Goal: Navigation & Orientation: Find specific page/section

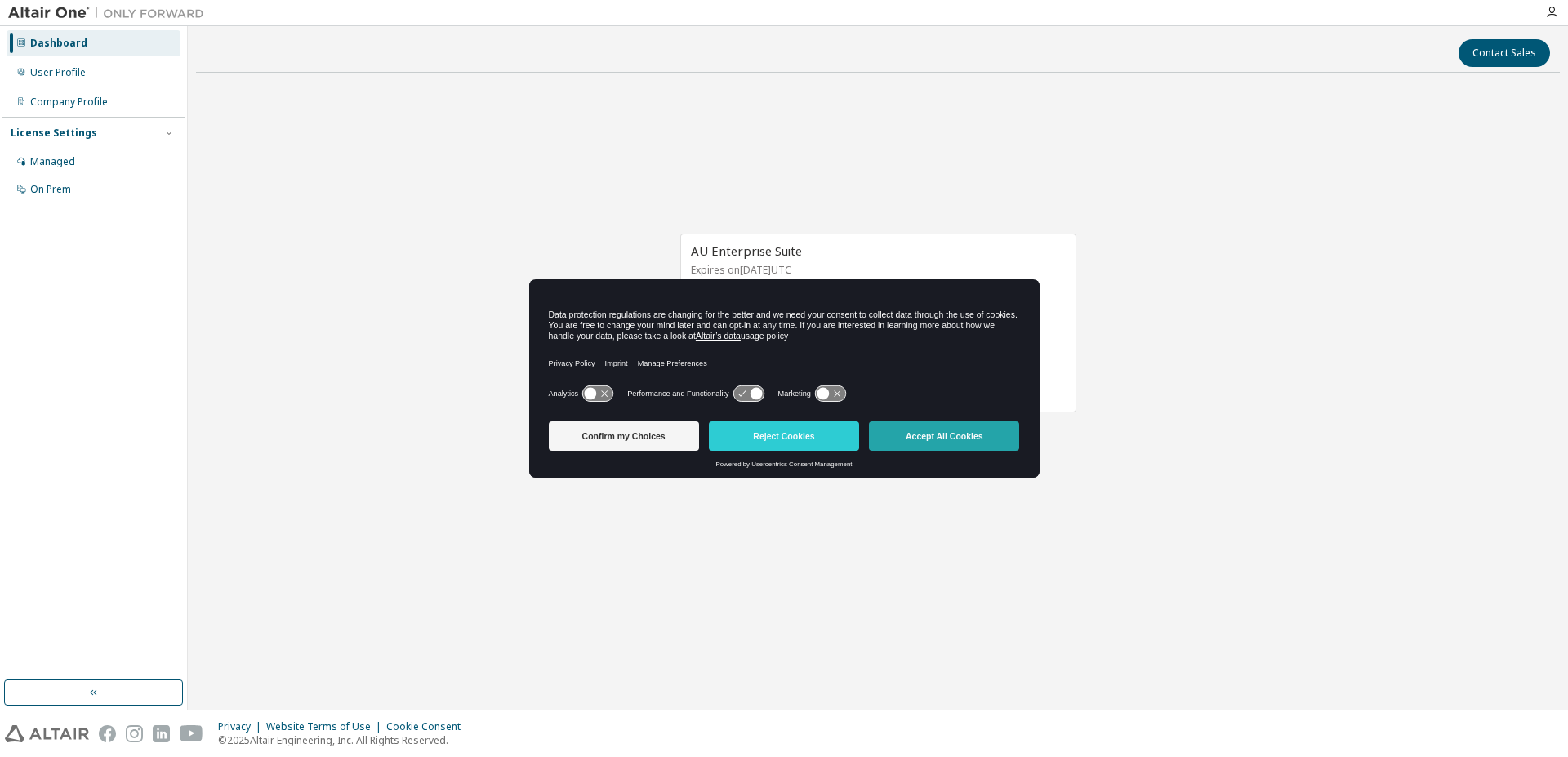
click at [984, 429] on button "Accept All Cookies" at bounding box center [943, 436] width 150 height 29
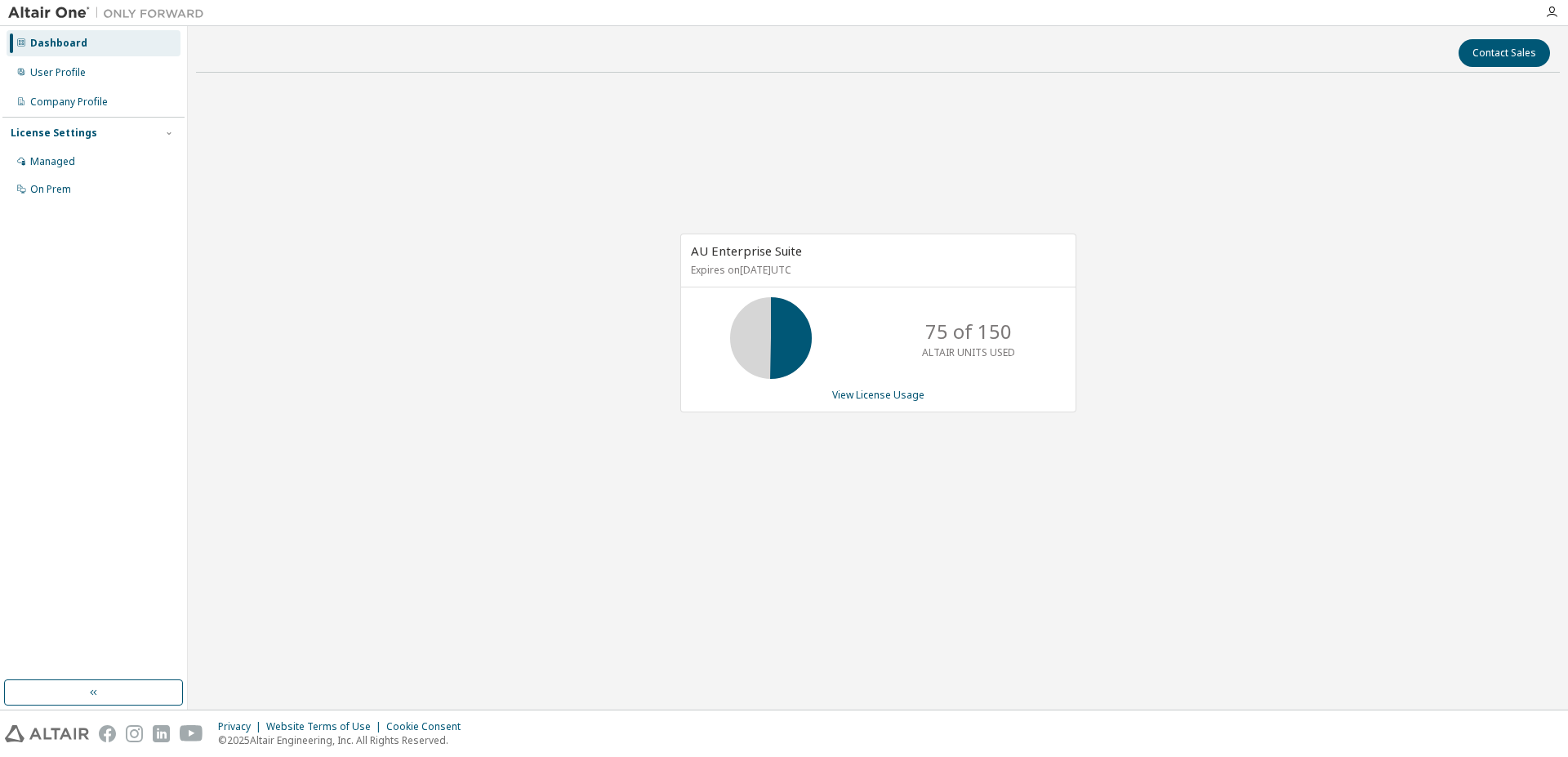
click at [522, 442] on div "AU Enterprise Suite Expires on [DATE] UTC 75 of 150 ALTAIR UNITS USED View Lice…" at bounding box center [877, 332] width 1364 height 493
drag, startPoint x: 1154, startPoint y: 436, endPoint x: 1152, endPoint y: 275, distance: 161.0
click at [1154, 427] on div "AU Enterprise Suite Expires on [DATE] UTC 75 of 150 ALTAIR UNITS USED View Lice…" at bounding box center [877, 332] width 1364 height 493
